Goal: Task Accomplishment & Management: Manage account settings

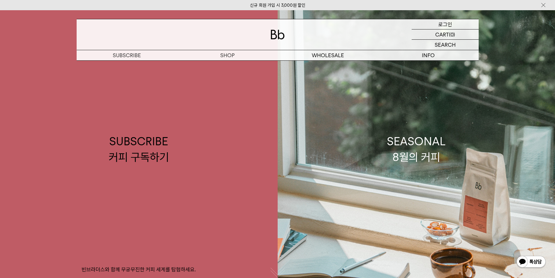
click at [450, 24] on p "로그인" at bounding box center [445, 24] width 14 height 10
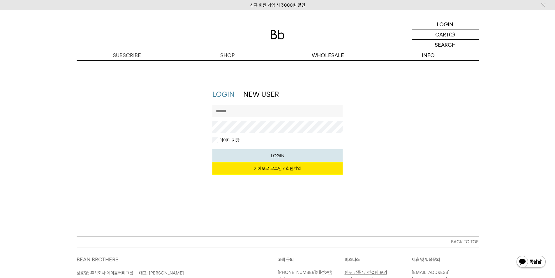
click at [271, 168] on link "카카오로 로그인 / 회원가입" at bounding box center [277, 168] width 130 height 13
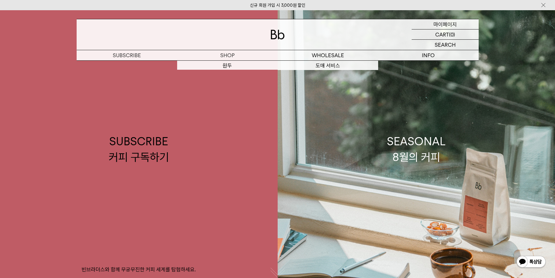
click at [449, 24] on p "마이페이지" at bounding box center [444, 24] width 23 height 10
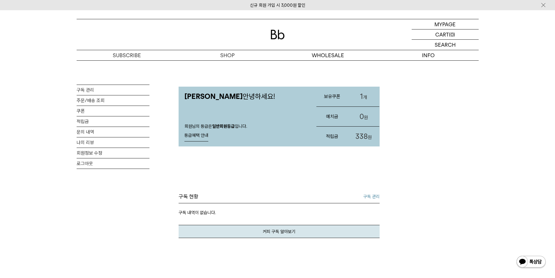
click at [365, 96] on link "1 개" at bounding box center [363, 97] width 31 height 20
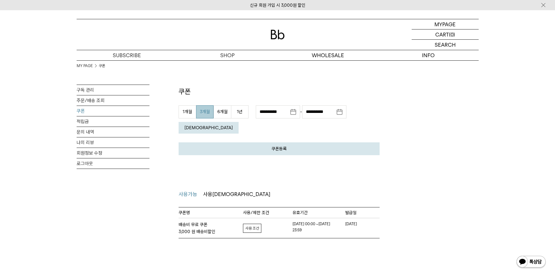
click at [253, 223] on link "자세히보기" at bounding box center [252, 227] width 18 height 9
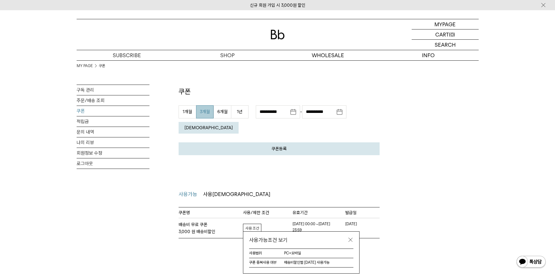
click at [352, 237] on link at bounding box center [351, 240] width 6 height 6
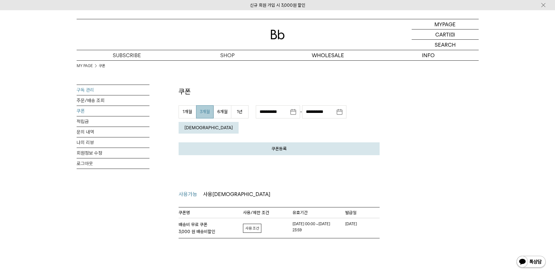
click at [87, 88] on link "구독 관리" at bounding box center [113, 90] width 73 height 10
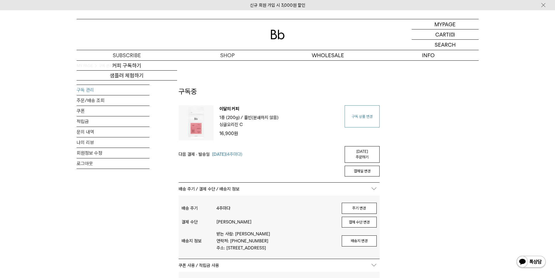
click at [372, 121] on link "구독 상품 변경" at bounding box center [362, 116] width 35 height 22
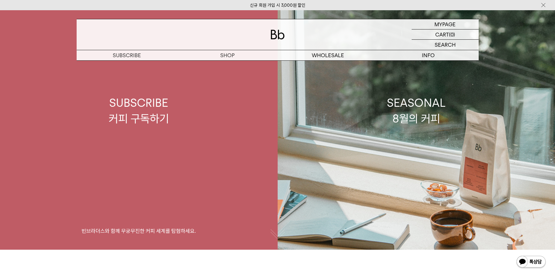
scroll to position [29, 0]
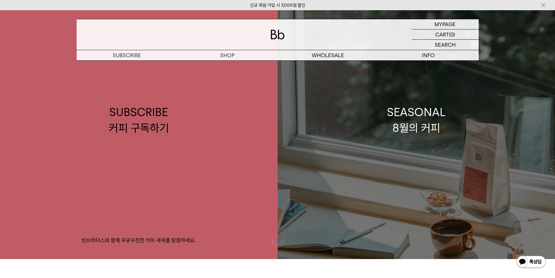
click at [420, 145] on link "SEASONAL 8월의 커피" at bounding box center [417, 120] width 278 height 278
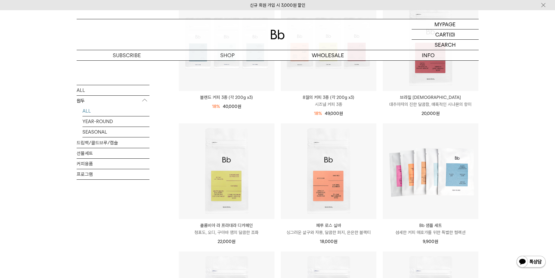
scroll to position [117, 0]
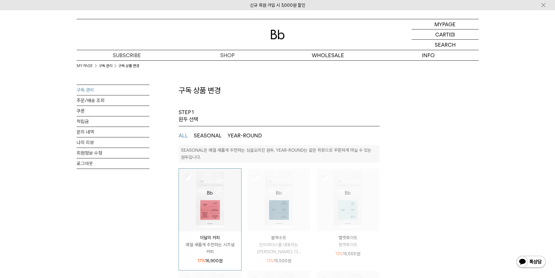
select select "**"
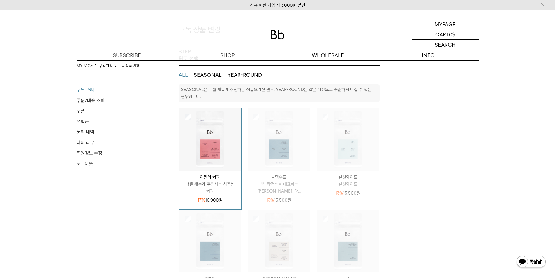
scroll to position [58, 0]
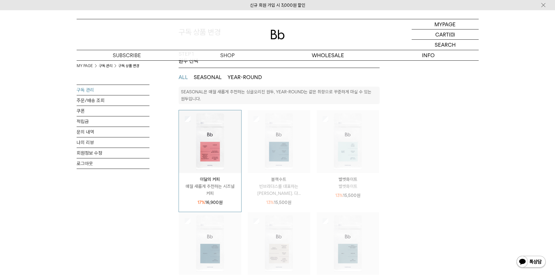
click at [255, 123] on img at bounding box center [279, 141] width 63 height 63
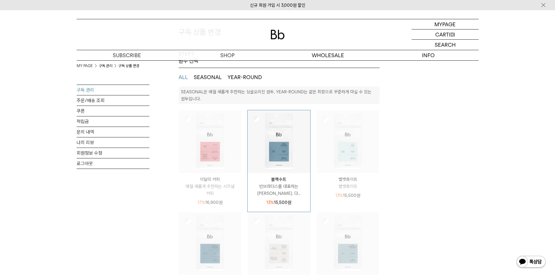
click at [320, 127] on img at bounding box center [348, 141] width 63 height 63
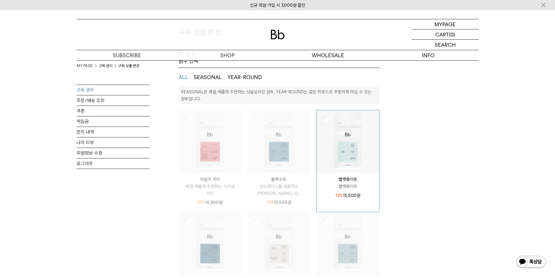
click at [261, 115] on img at bounding box center [279, 141] width 63 height 63
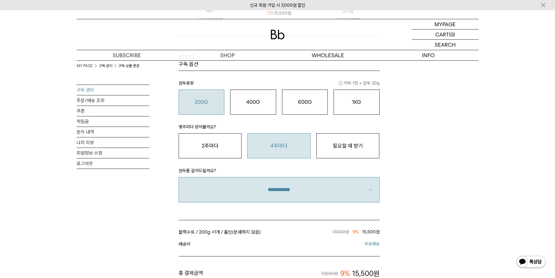
scroll to position [408, 0]
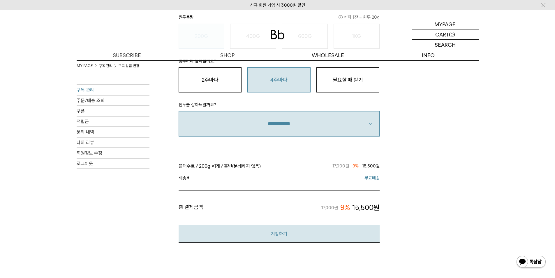
click at [273, 237] on button "저장하기" at bounding box center [279, 234] width 201 height 18
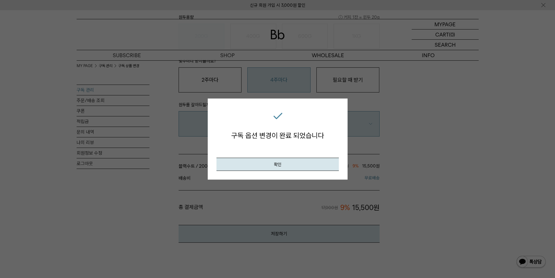
click at [293, 171] on div "구독 옵션 변경이 완료 되었습니다 확인" at bounding box center [278, 138] width 140 height 81
click at [295, 169] on button "확인" at bounding box center [277, 164] width 122 height 13
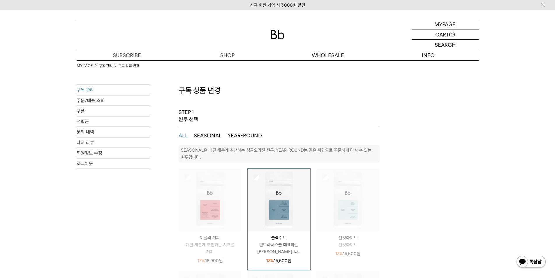
select select "**"
click at [200, 135] on button "SEASONAL" at bounding box center [208, 135] width 28 height 7
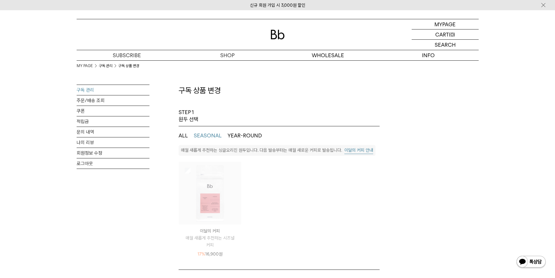
click at [179, 134] on button "ALL" at bounding box center [183, 135] width 9 height 7
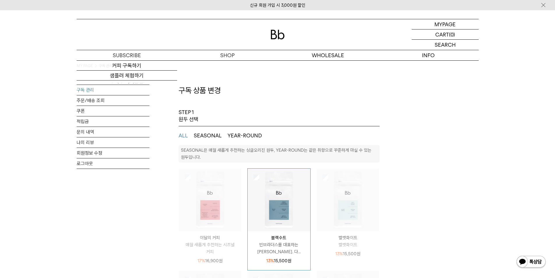
click at [273, 33] on img at bounding box center [278, 35] width 14 height 10
